Goal: Transaction & Acquisition: Subscribe to service/newsletter

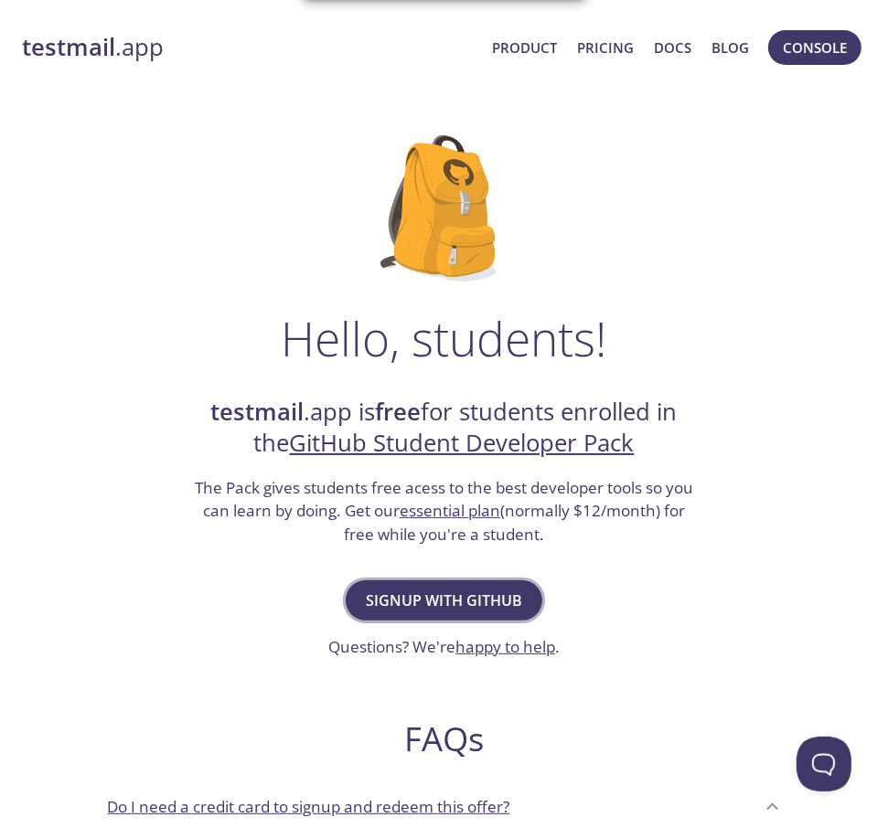
click at [475, 589] on span "Signup with GitHub" at bounding box center [444, 601] width 156 height 26
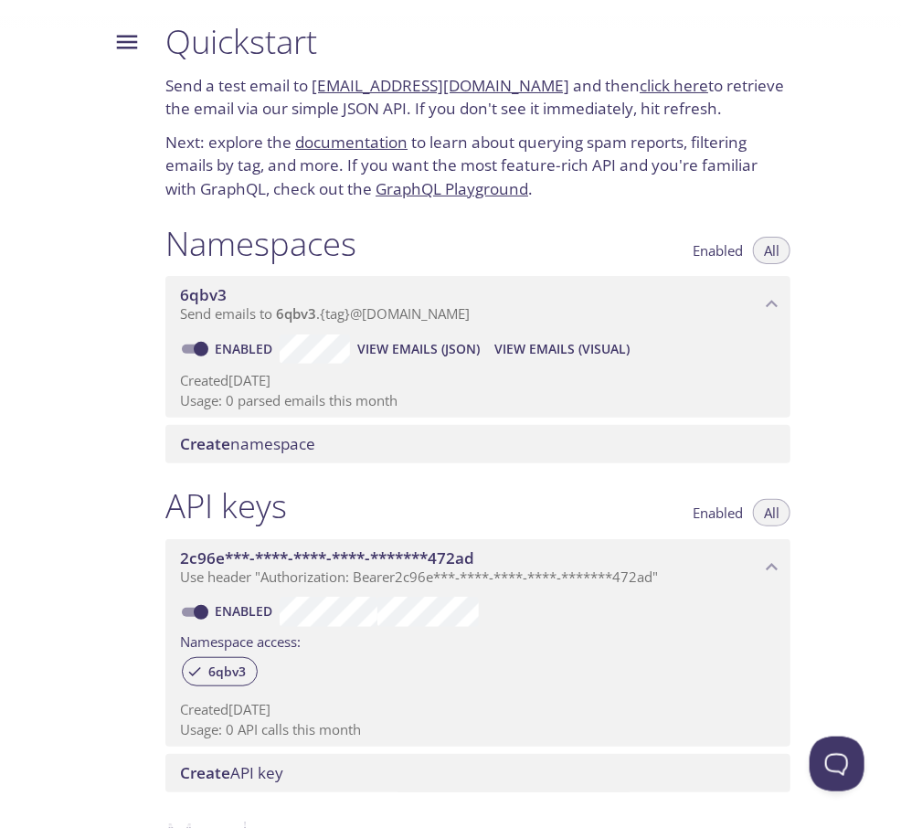
scroll to position [454, 0]
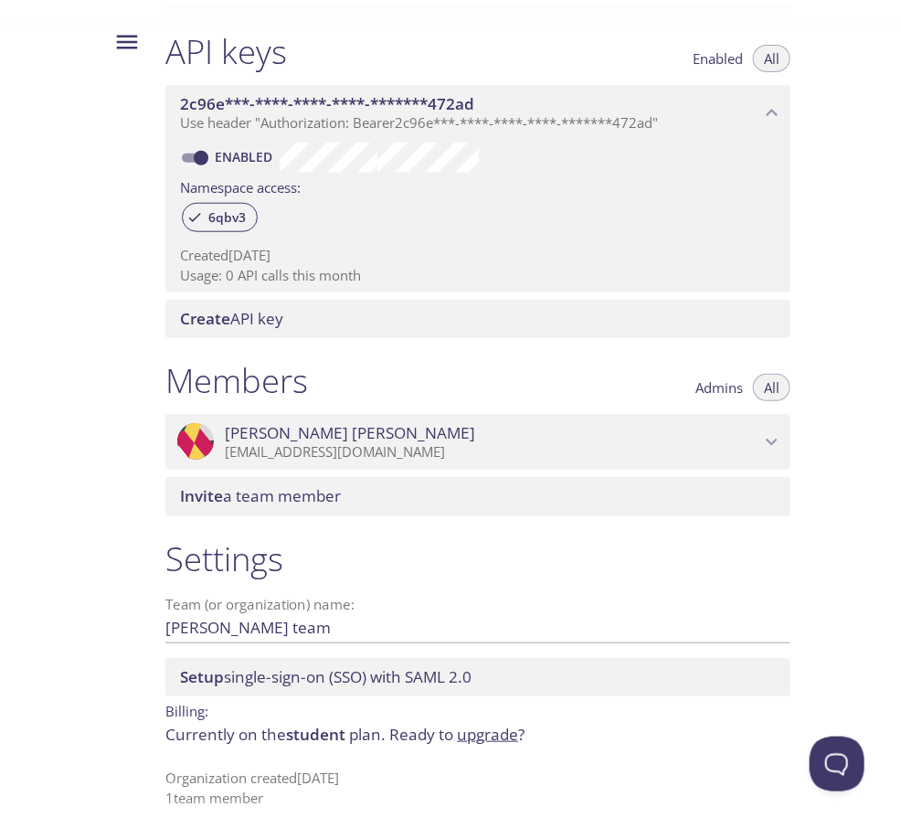
click at [399, 433] on span "[PERSON_NAME]" at bounding box center [492, 433] width 535 height 20
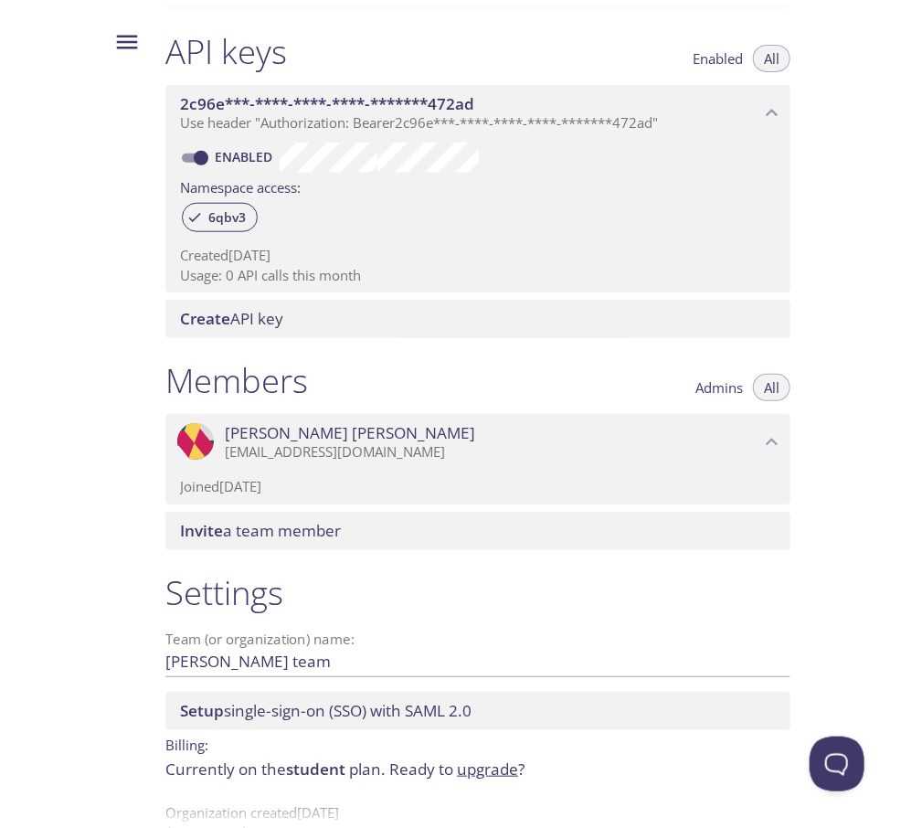
click at [399, 433] on span "[PERSON_NAME]" at bounding box center [492, 433] width 535 height 20
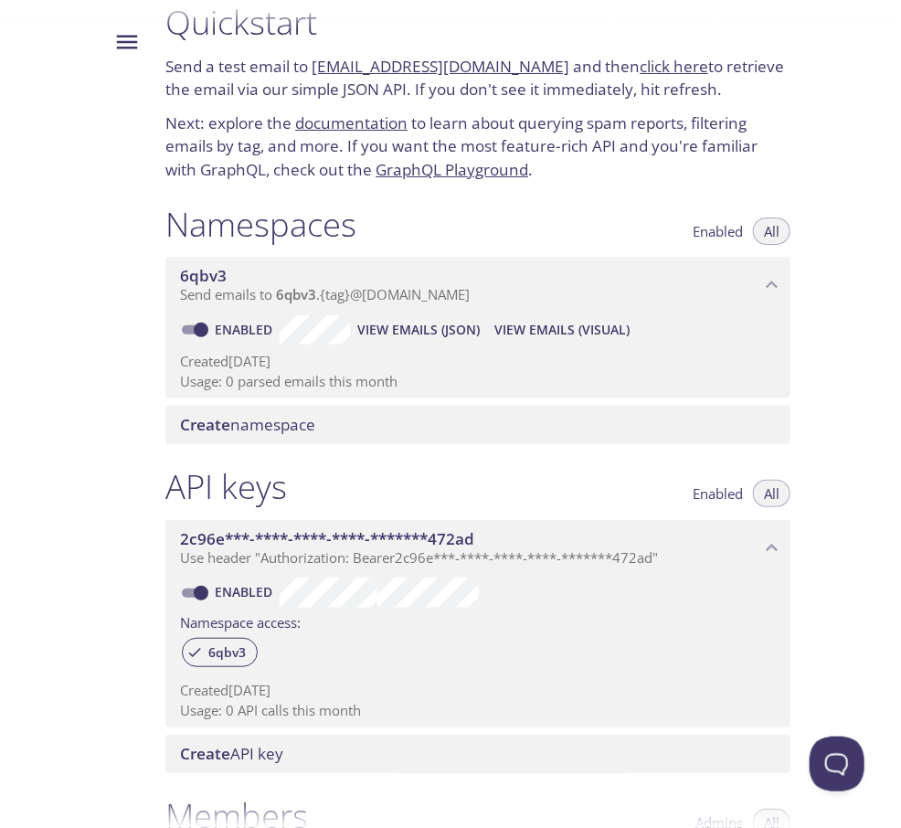
scroll to position [0, 0]
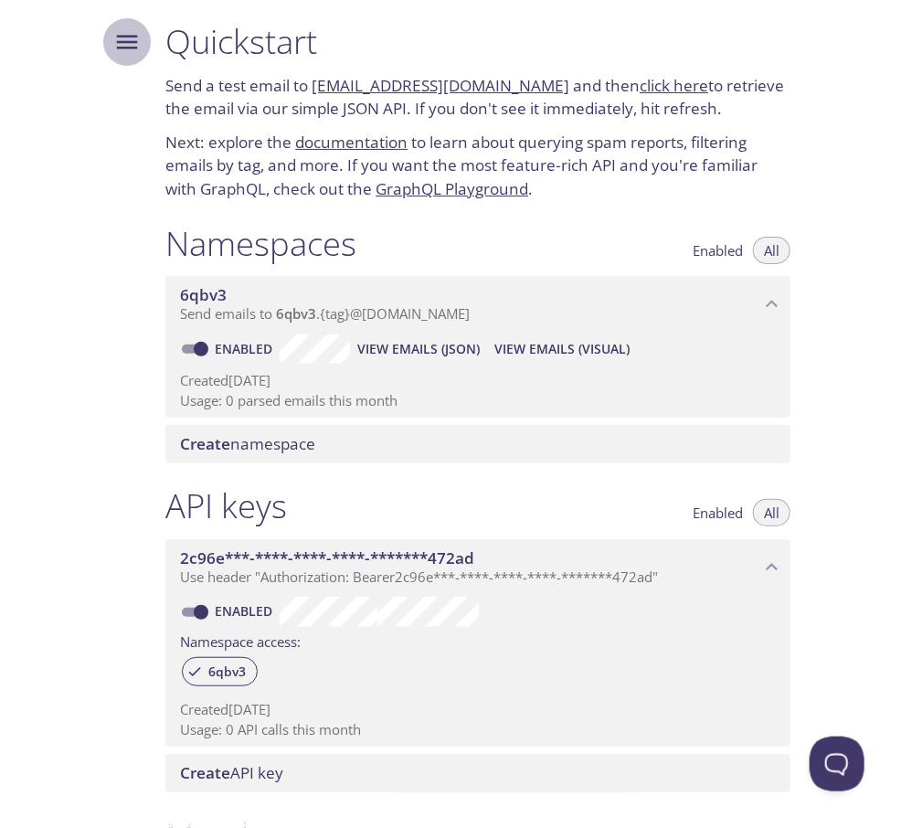
click at [117, 41] on icon "Menu" at bounding box center [127, 43] width 21 height 14
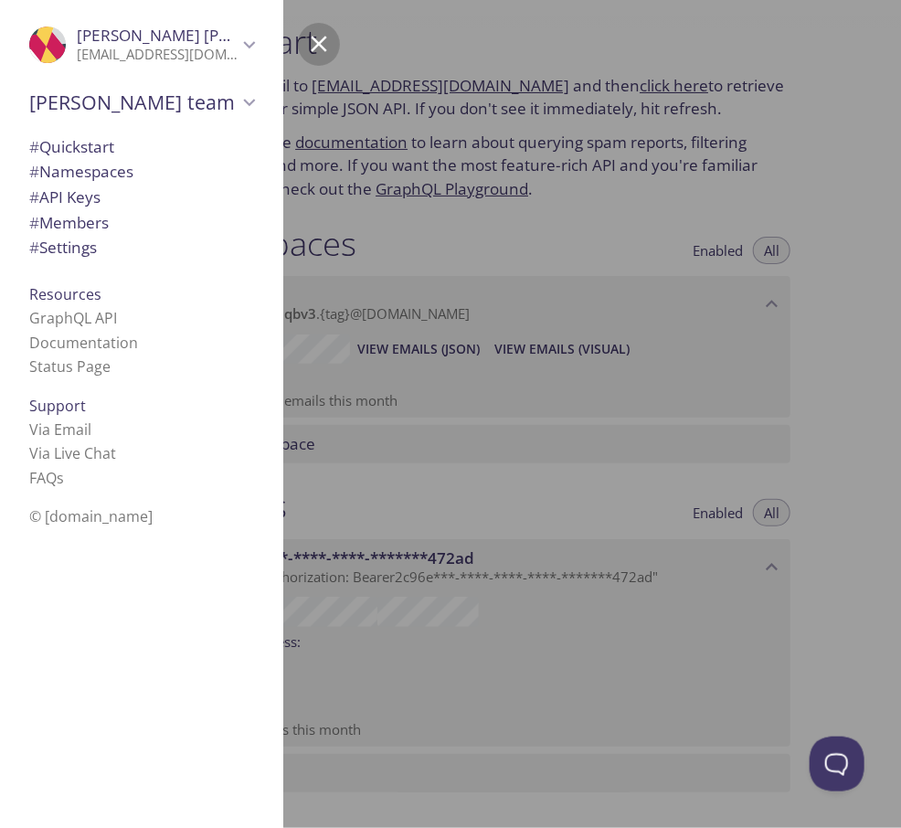
click at [90, 250] on span "# Settings" at bounding box center [63, 247] width 68 height 21
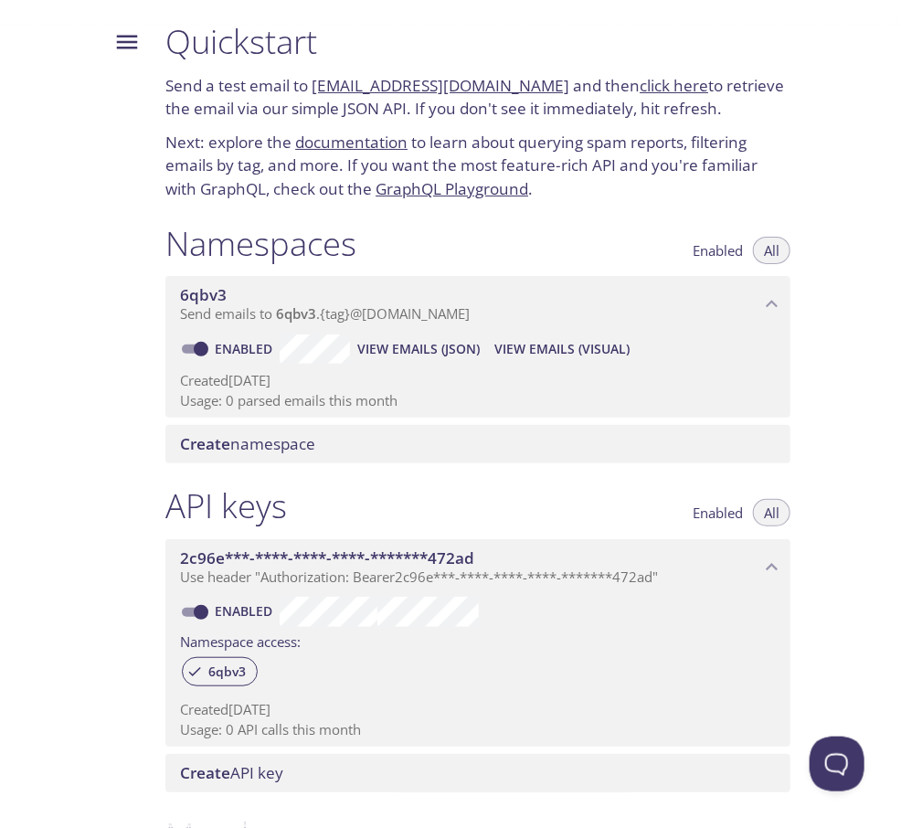
click at [100, 27] on div at bounding box center [450, 14] width 901 height 29
drag, startPoint x: 119, startPoint y: 30, endPoint x: 132, endPoint y: 34, distance: 13.3
click at [120, 31] on icon "Menu" at bounding box center [126, 41] width 27 height 27
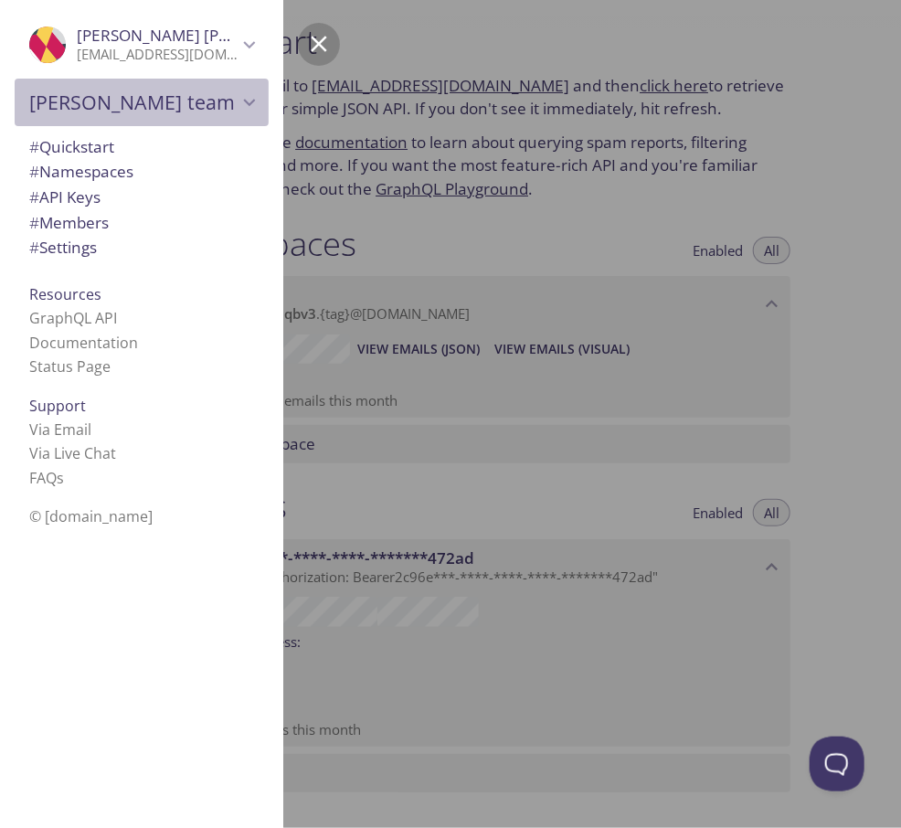
click at [144, 107] on span "[PERSON_NAME] team" at bounding box center [133, 103] width 208 height 26
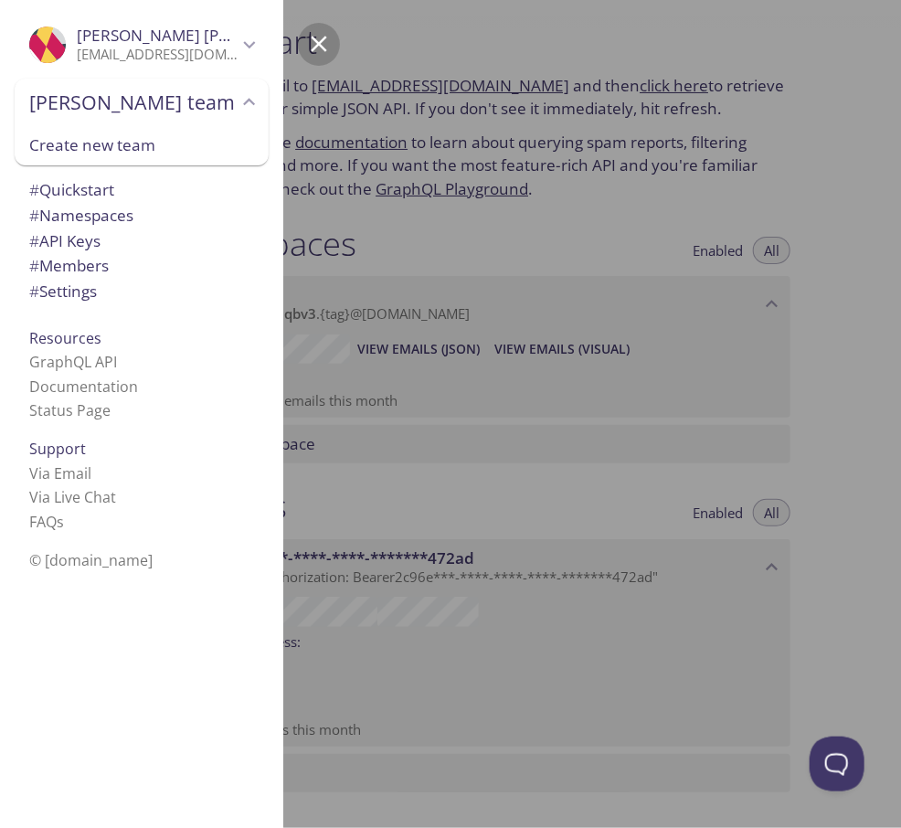
click at [161, 48] on p "[EMAIL_ADDRESS][DOMAIN_NAME]" at bounding box center [157, 55] width 161 height 18
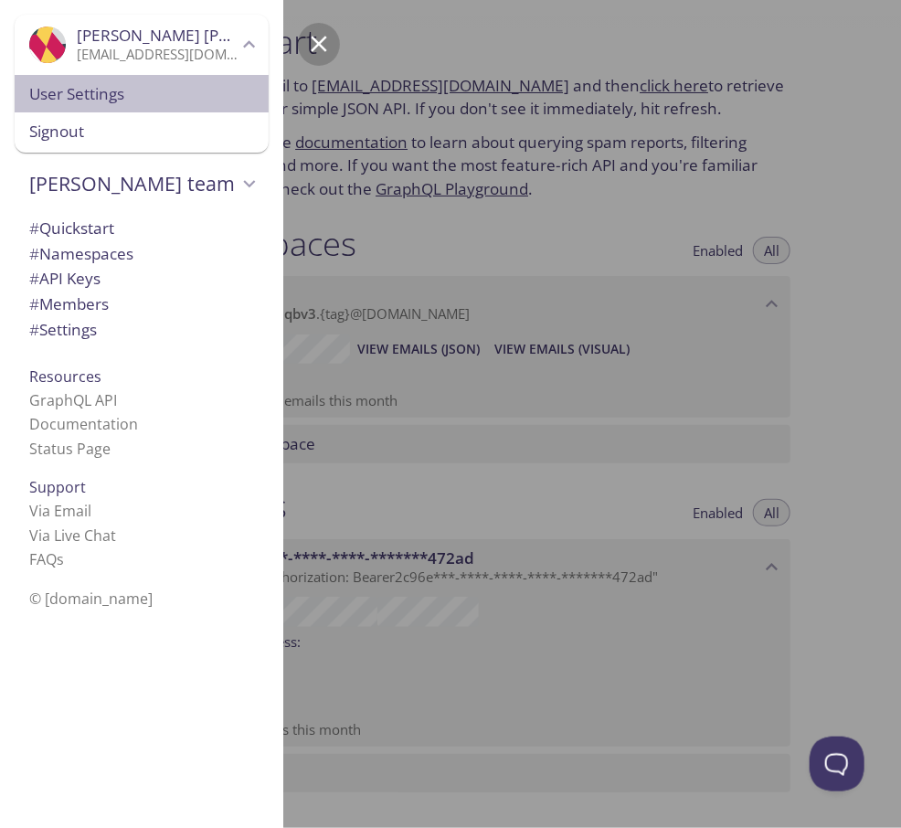
click at [176, 89] on span "User Settings" at bounding box center [141, 94] width 225 height 24
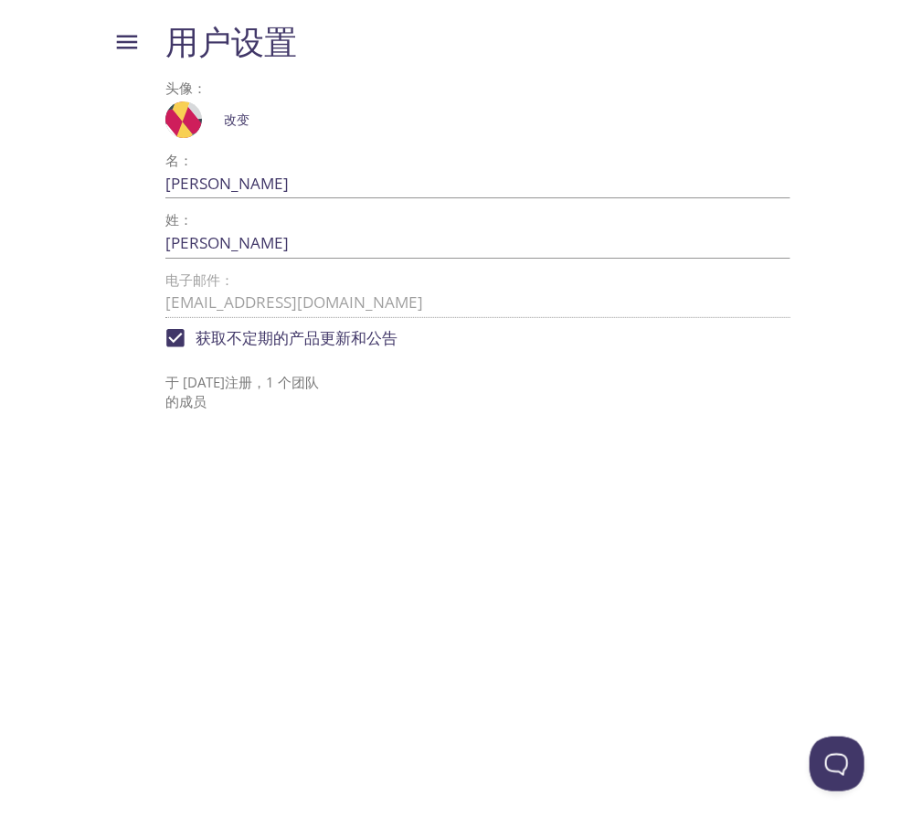
click at [274, 330] on font "获取不定期的产品更新和公告" at bounding box center [297, 337] width 202 height 21
click at [196, 330] on input "获取不定期的产品更新和公告" at bounding box center [175, 338] width 40 height 40
checkbox input "false"
click at [124, 59] on button "菜单" at bounding box center [127, 42] width 48 height 48
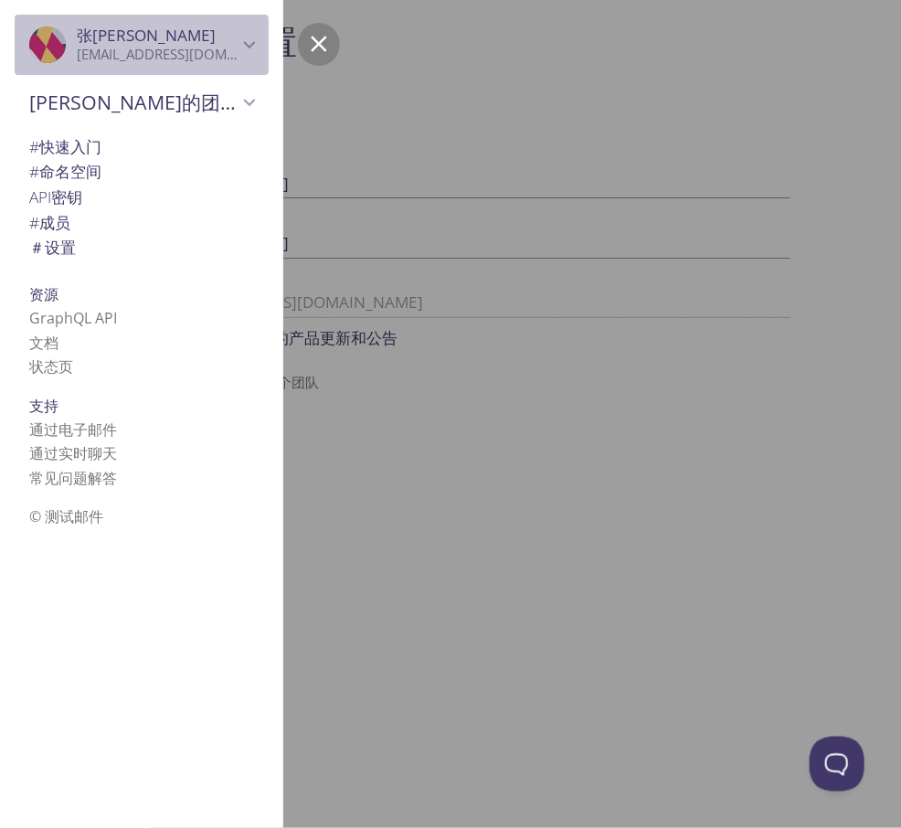
click at [121, 50] on font "[EMAIL_ADDRESS][DOMAIN_NAME]" at bounding box center [187, 54] width 220 height 18
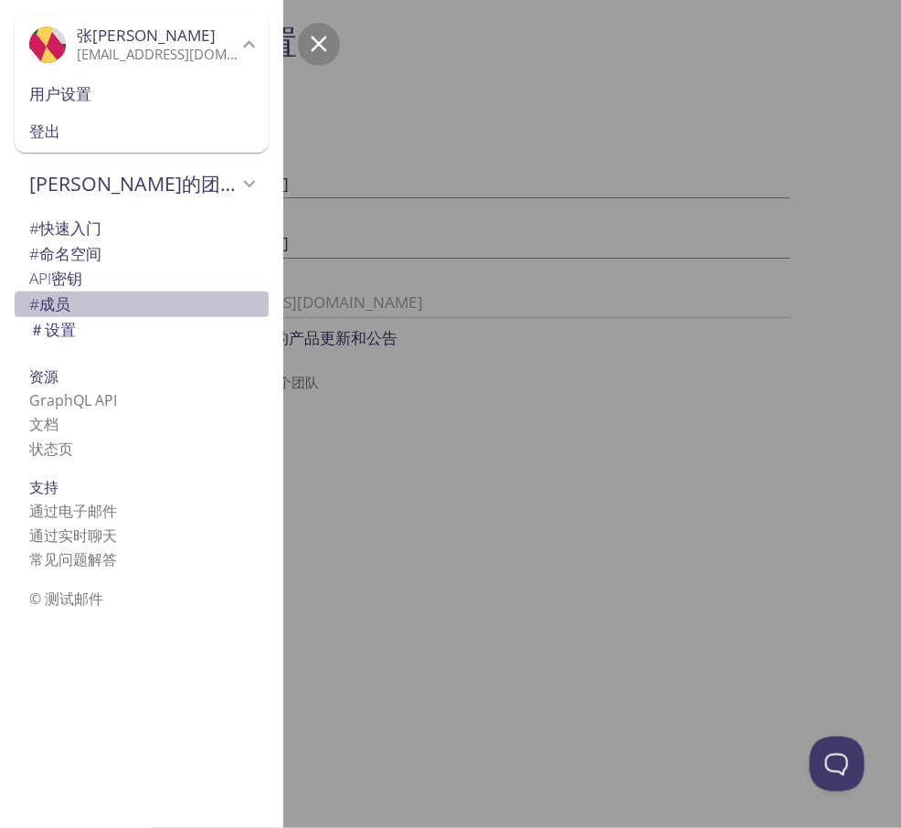
click at [135, 303] on span "# 成员" at bounding box center [141, 305] width 225 height 24
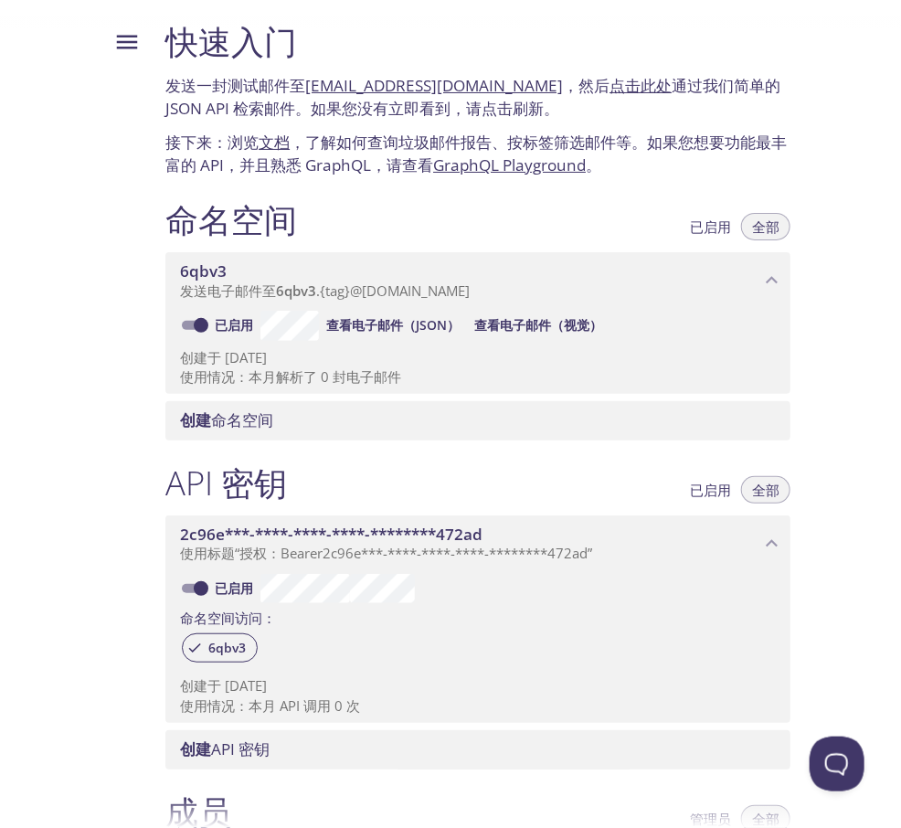
click at [290, 420] on span "创建 命名空间" at bounding box center [481, 420] width 603 height 20
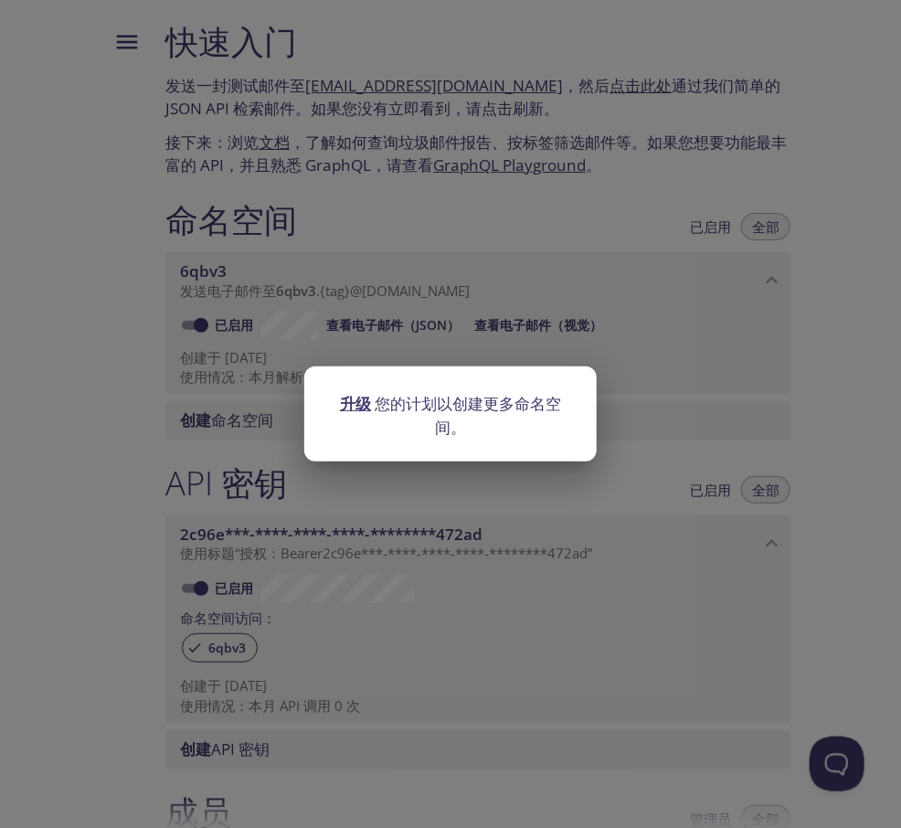
click at [367, 393] on font "升级" at bounding box center [355, 403] width 31 height 21
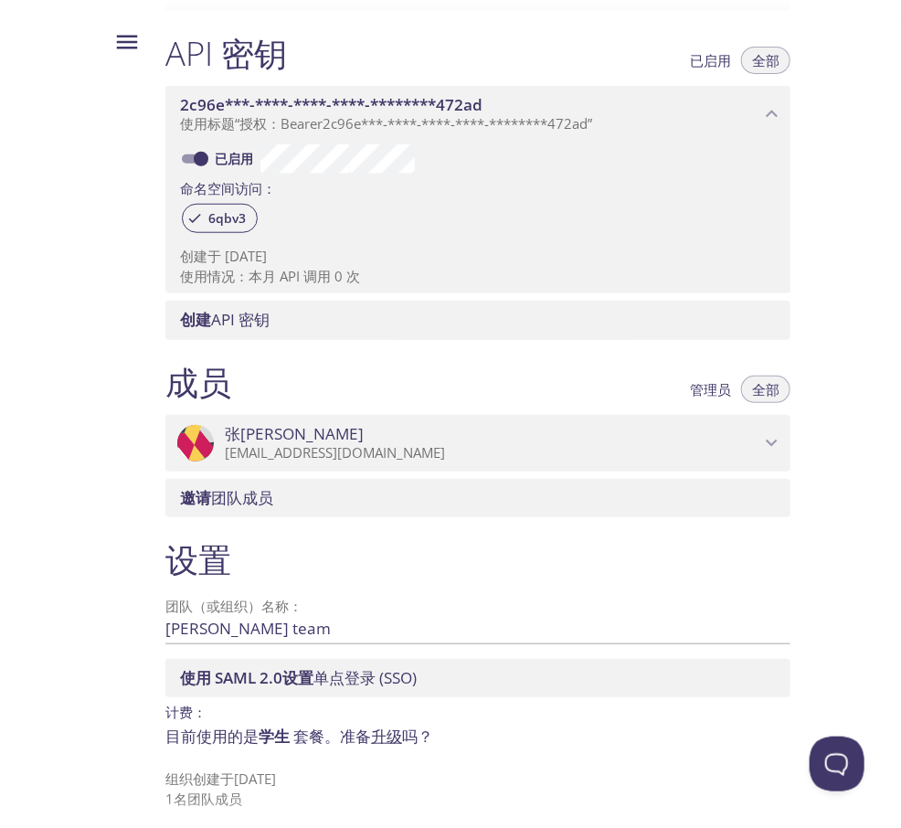
scroll to position [431, 0]
